Goal: Task Accomplishment & Management: Manage account settings

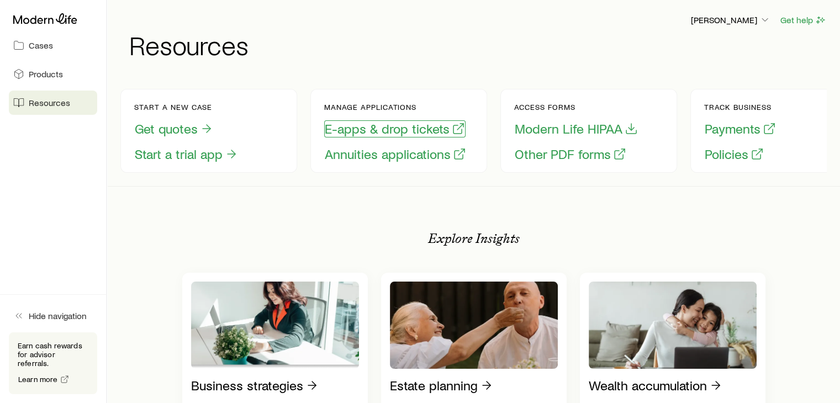
click at [388, 128] on button "E-apps & drop tickets" at bounding box center [394, 128] width 141 height 17
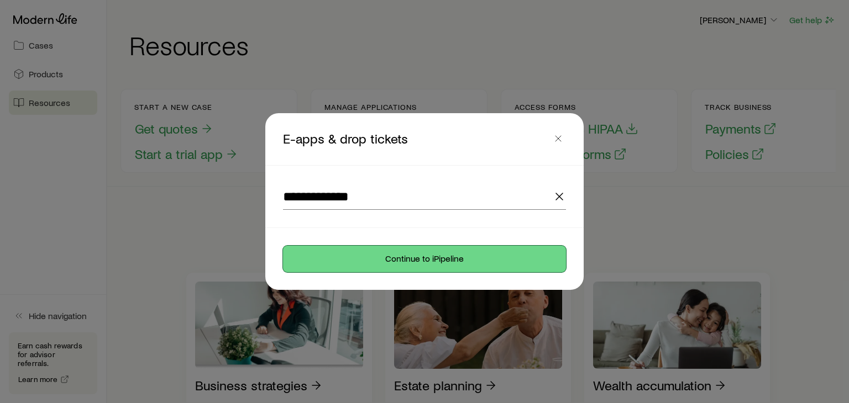
click at [426, 264] on button "Continue to iPipeline" at bounding box center [424, 259] width 283 height 27
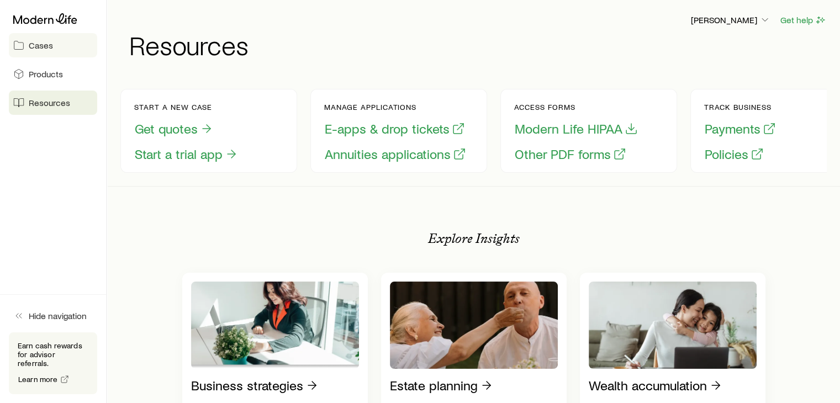
click at [47, 43] on span "Cases" at bounding box center [41, 45] width 24 height 11
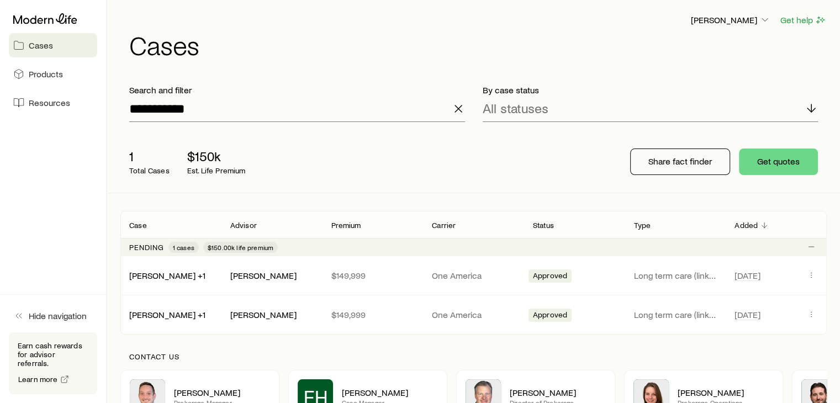
click at [456, 109] on icon "button" at bounding box center [458, 108] width 13 height 13
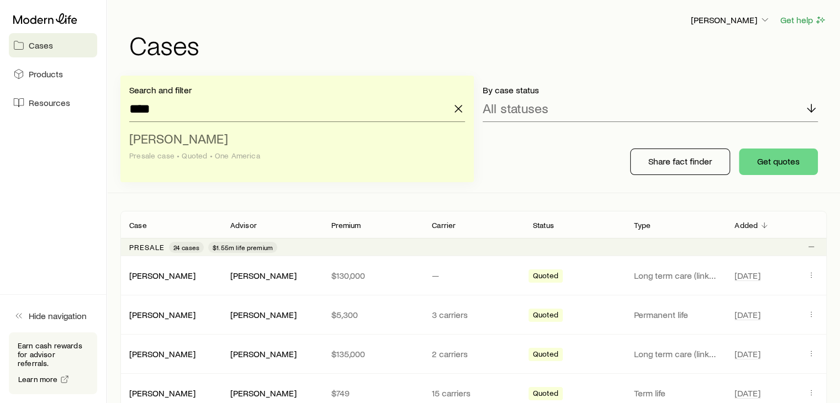
click at [172, 140] on span "[PERSON_NAME]" at bounding box center [178, 138] width 99 height 16
type input "**********"
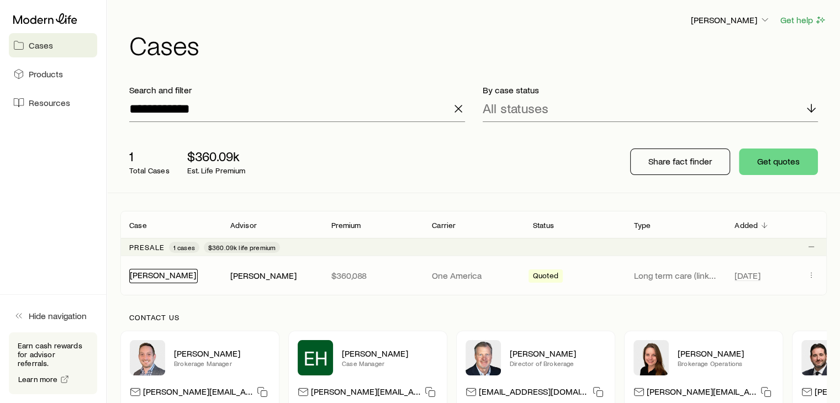
click at [156, 276] on link "[PERSON_NAME]" at bounding box center [163, 275] width 66 height 10
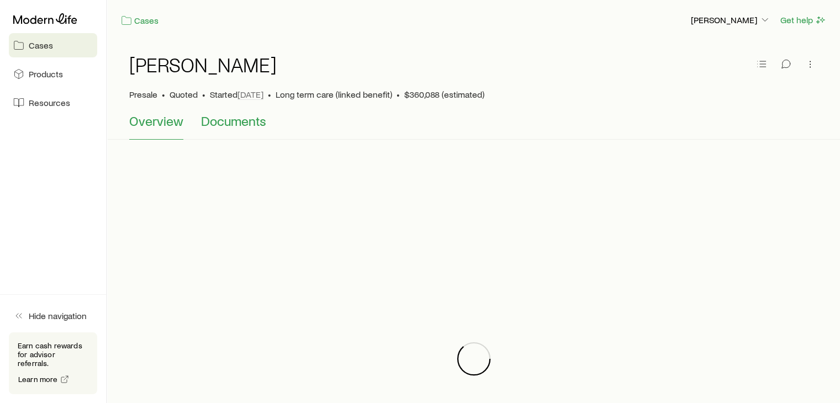
click at [249, 123] on span "Documents" at bounding box center [233, 120] width 65 height 15
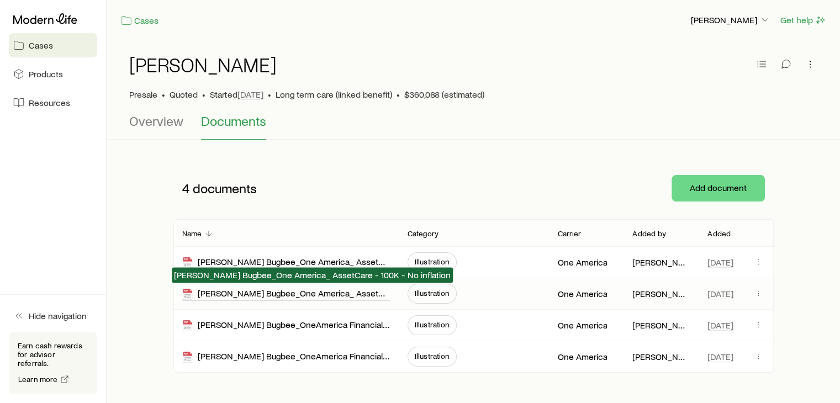
click at [246, 294] on div "[PERSON_NAME] Bugbee_One America_ AssetCare - 100K - No inflation" at bounding box center [286, 294] width 208 height 13
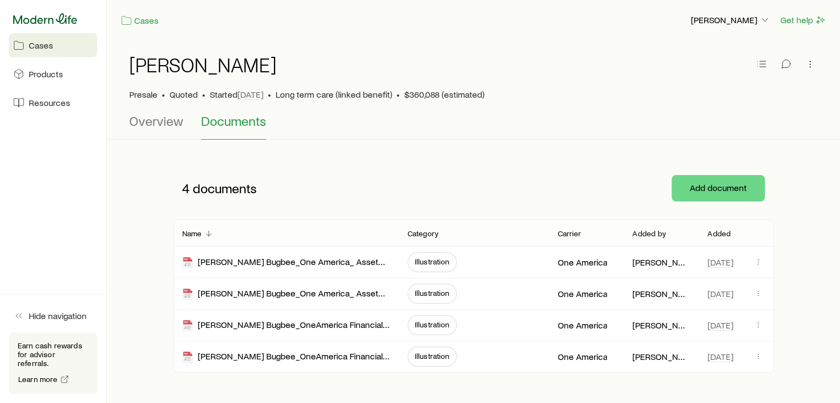
click at [39, 21] on icon at bounding box center [45, 18] width 64 height 11
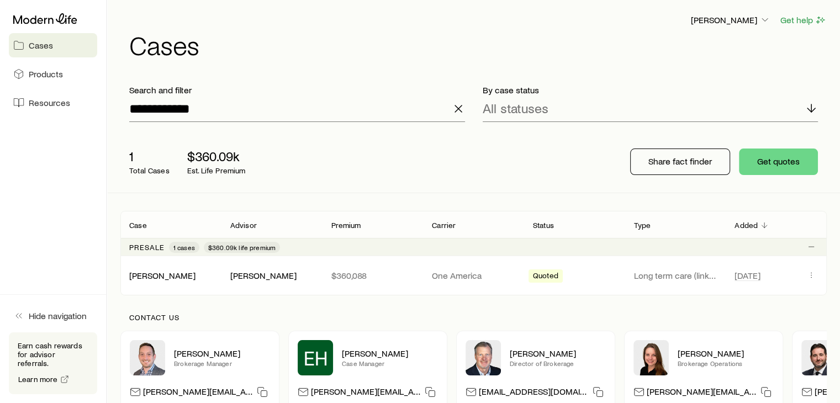
click at [455, 109] on icon "button" at bounding box center [458, 108] width 13 height 13
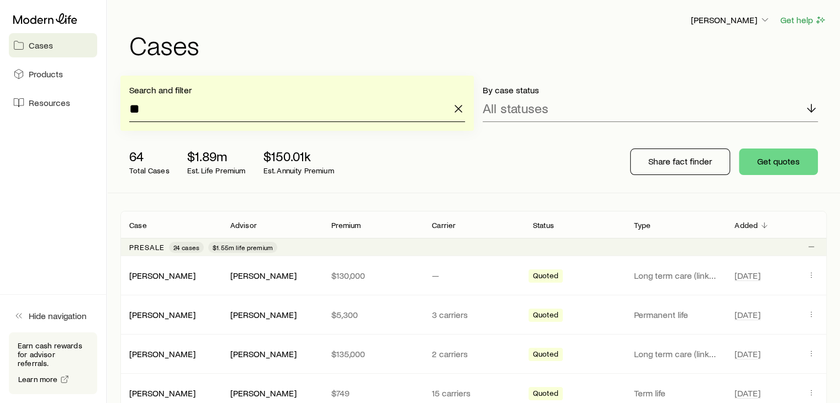
type input "*"
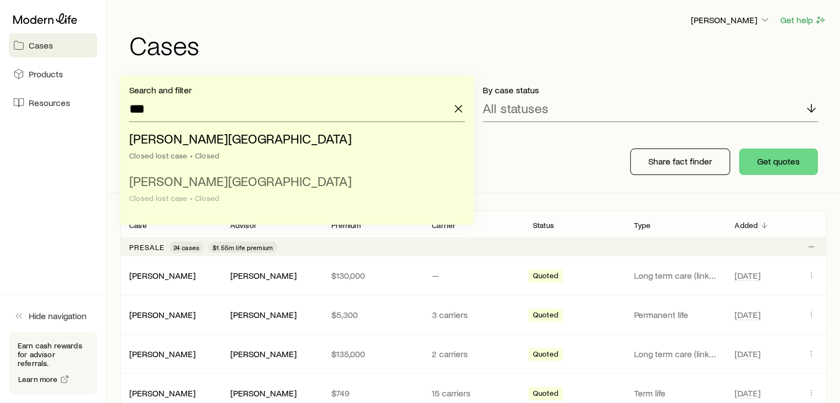
click at [196, 190] on li "[PERSON_NAME] lost case • Closed" at bounding box center [293, 190] width 329 height 43
type input "**********"
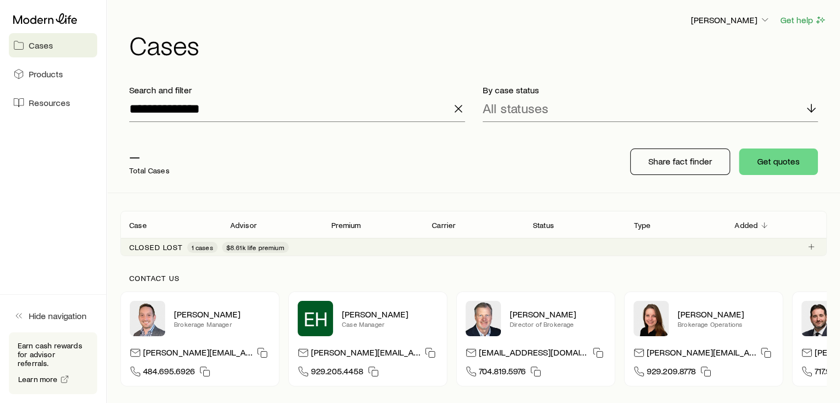
click at [167, 246] on p "Closed lost" at bounding box center [156, 247] width 54 height 9
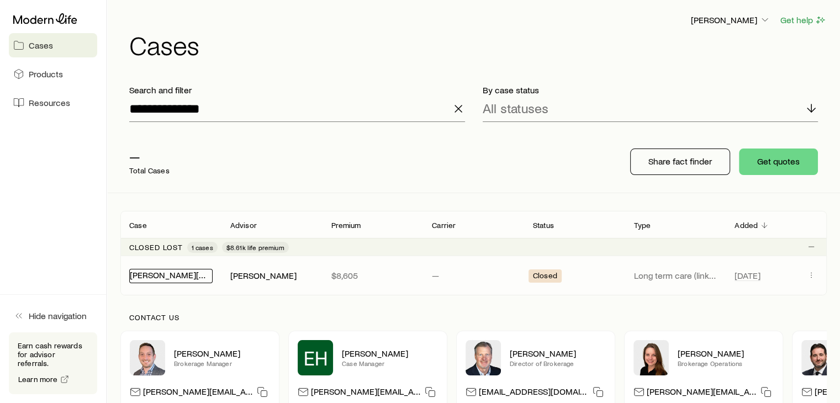
click at [157, 276] on link "[PERSON_NAME][GEOGRAPHIC_DATA] +1" at bounding box center [209, 275] width 159 height 10
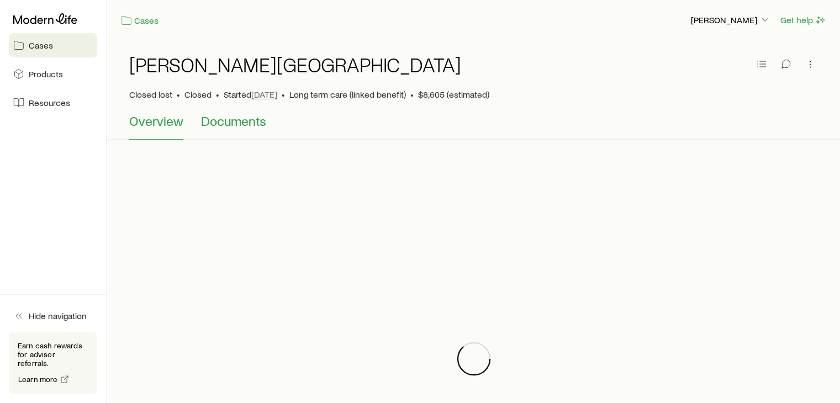
click at [236, 124] on span "Documents" at bounding box center [233, 120] width 65 height 15
